Goal: Task Accomplishment & Management: Use online tool/utility

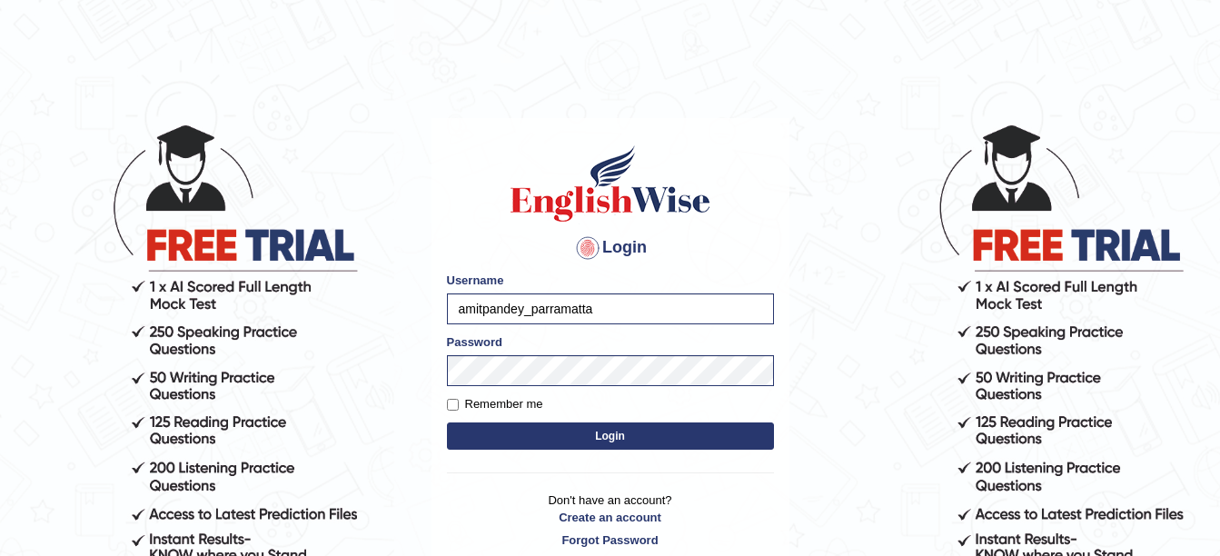
click at [532, 430] on button "Login" at bounding box center [610, 435] width 327 height 27
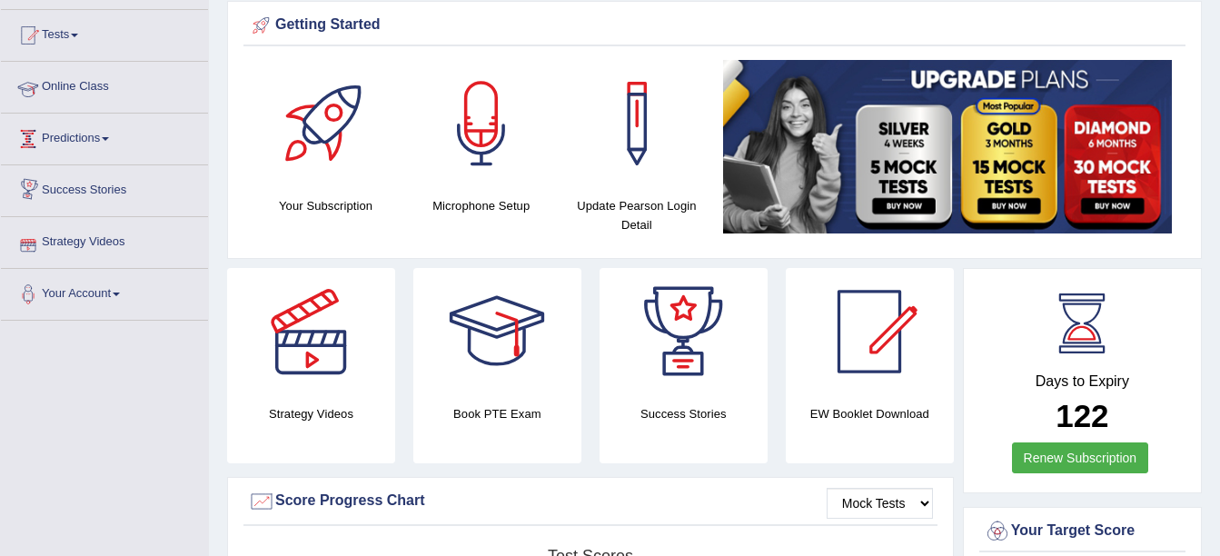
scroll to position [34, 0]
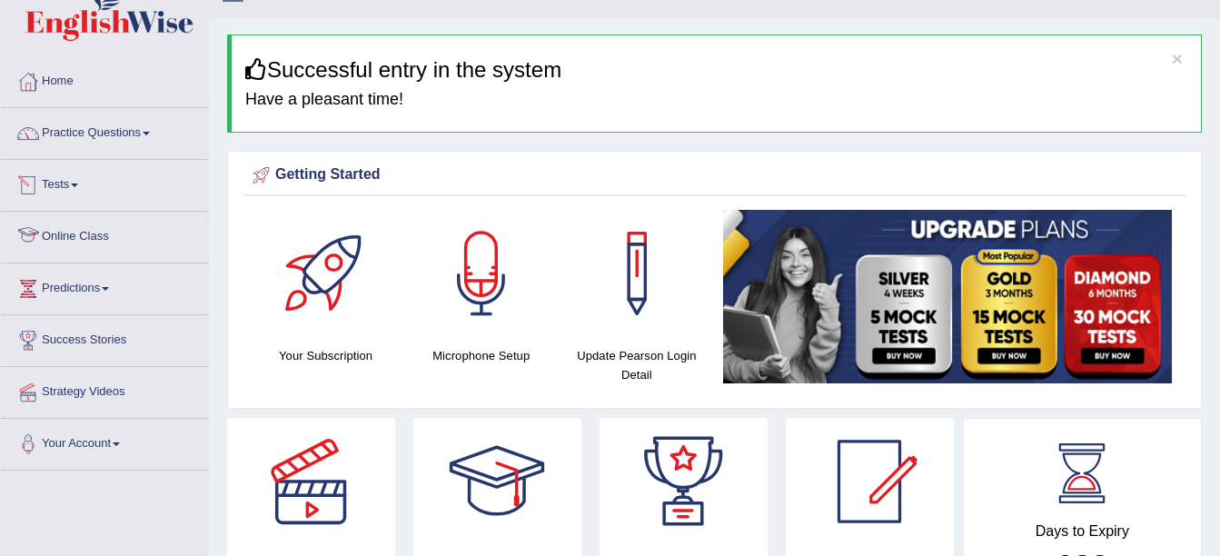
click at [86, 232] on link "Online Class" at bounding box center [104, 234] width 207 height 45
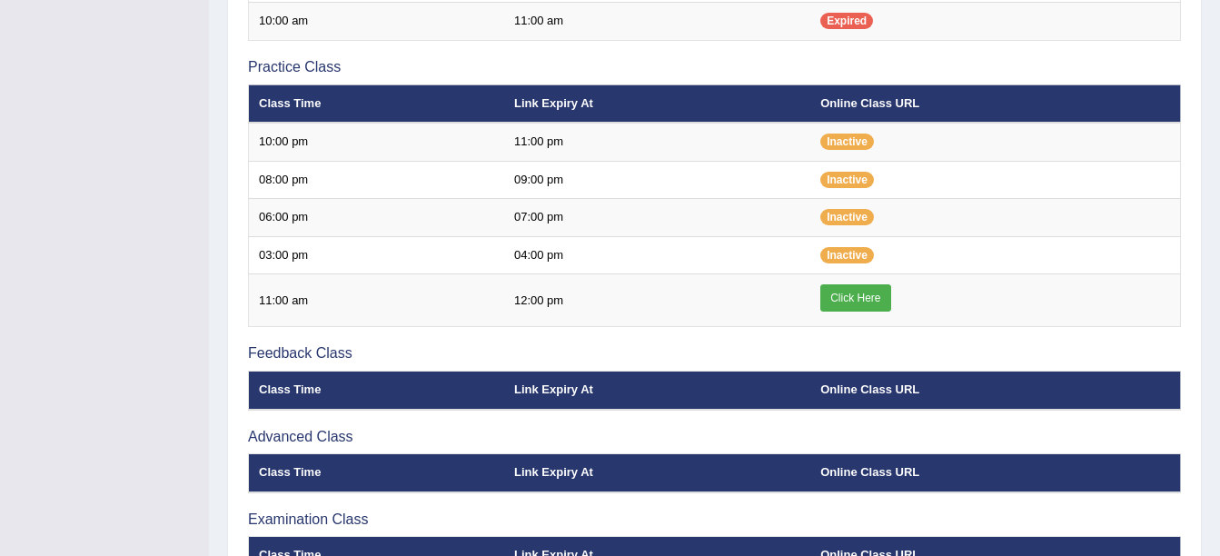
scroll to position [592, 0]
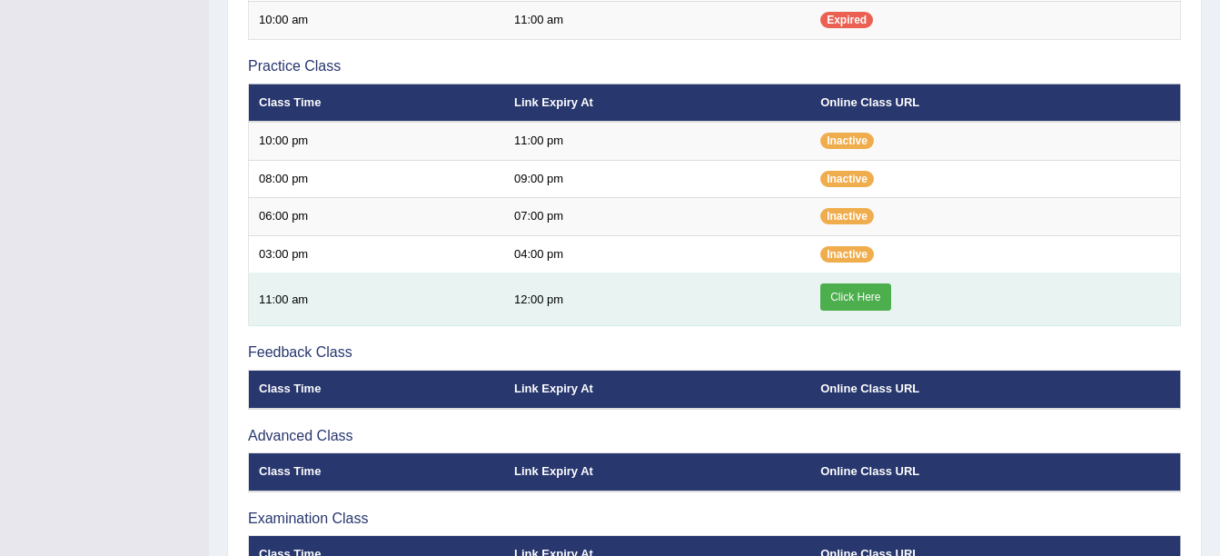
click at [867, 292] on link "Click Here" at bounding box center [855, 296] width 70 height 27
